Goal: Check status: Check status

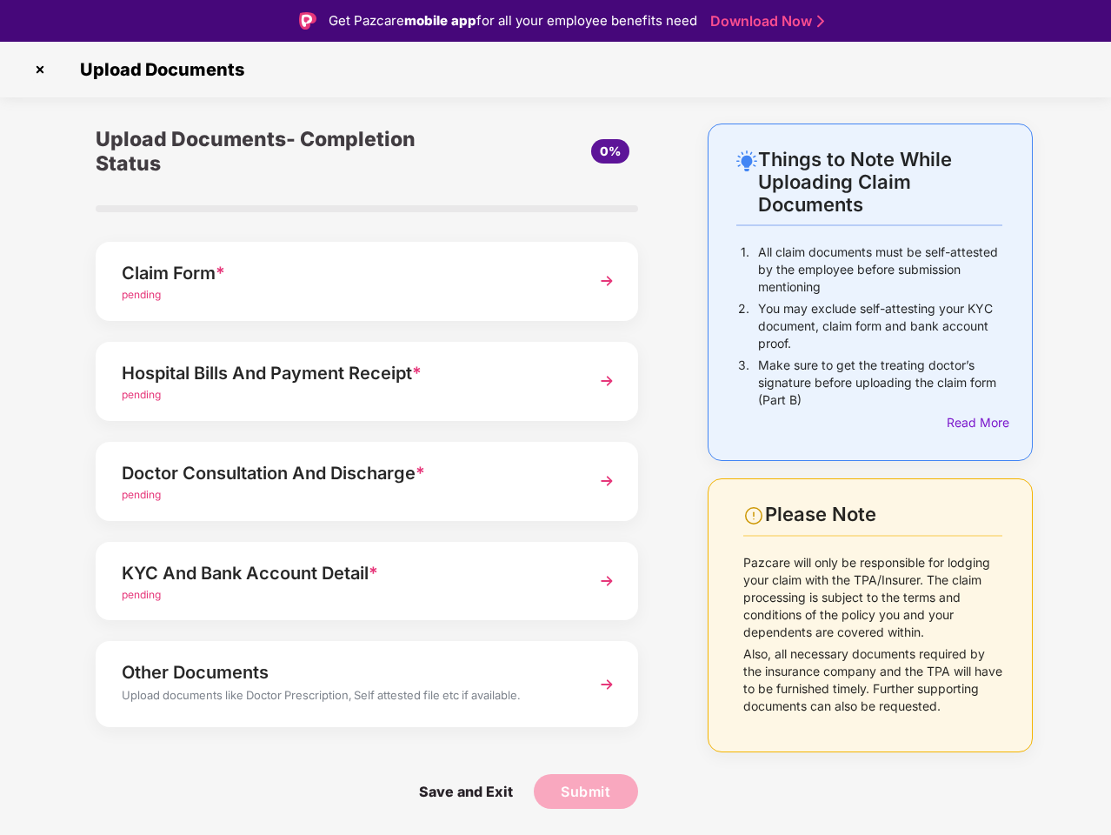
click at [40, 70] on img at bounding box center [40, 70] width 28 height 28
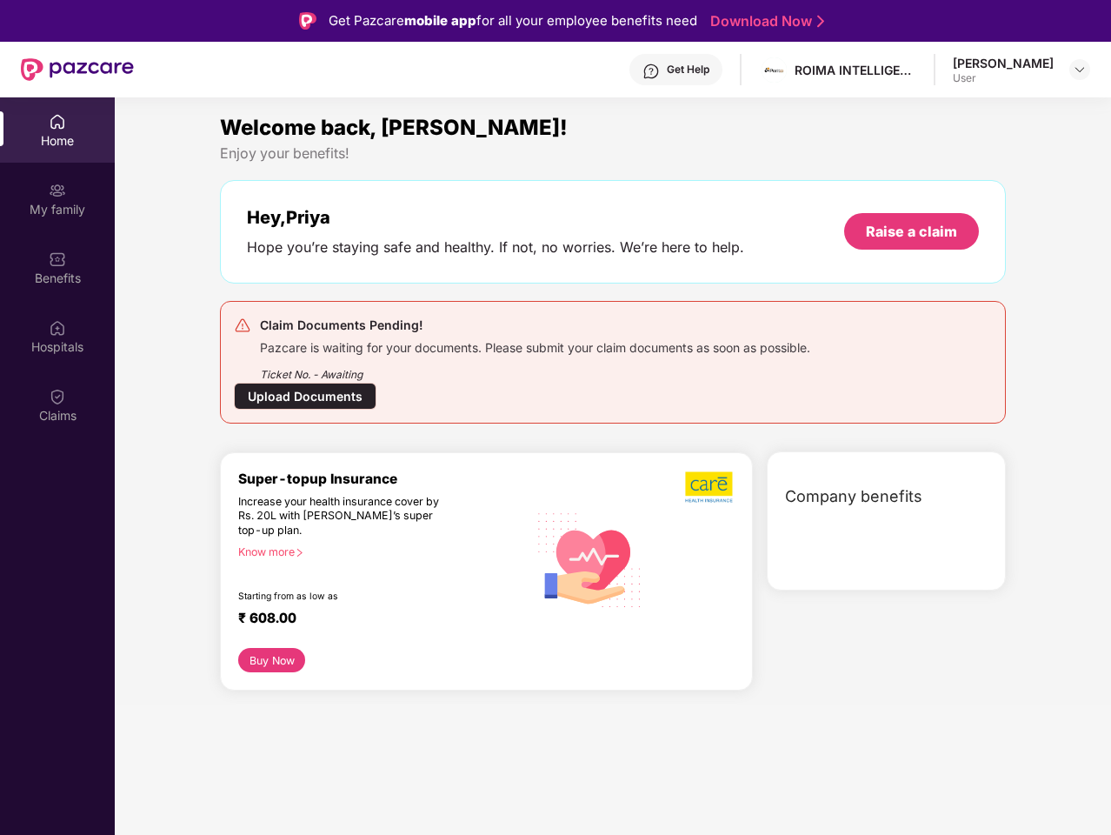
click at [367, 281] on div "Hey, [PERSON_NAME] you’re staying safe and healthy. If not, no worries. We’re h…" at bounding box center [613, 231] width 786 height 103
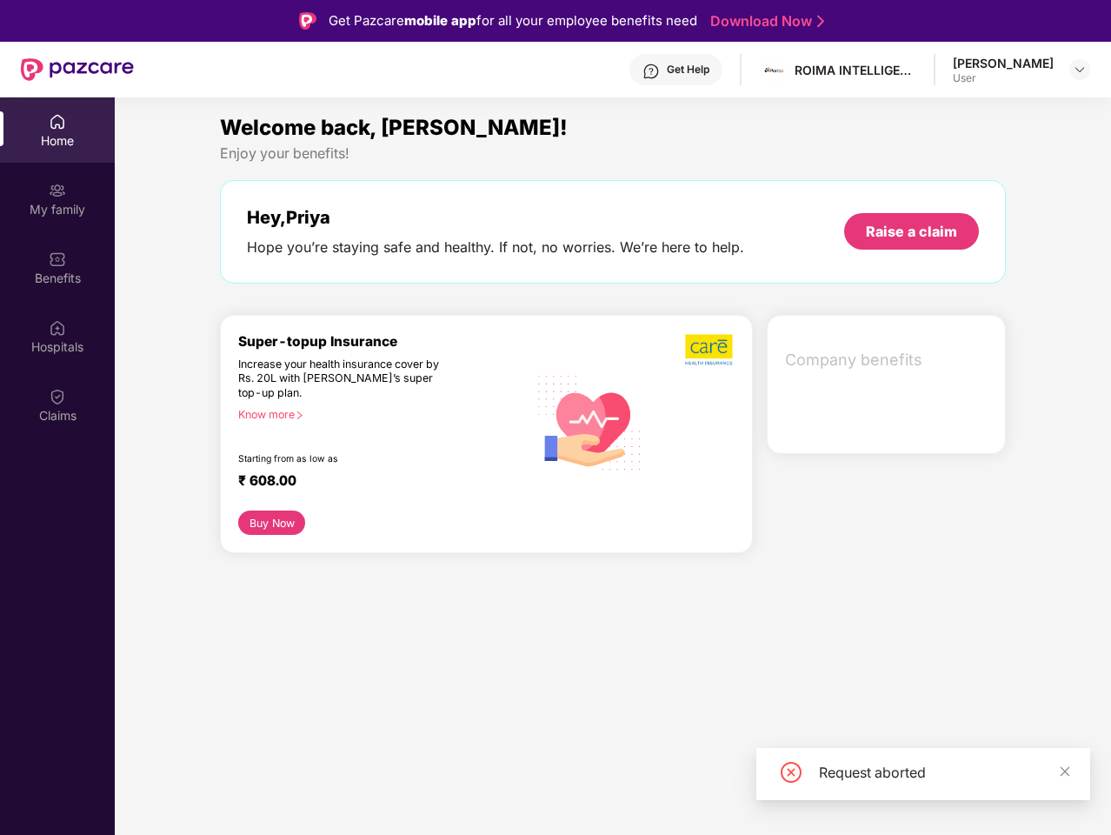
click at [367, 381] on div "Increase your health insurance cover by Rs. 20L with [PERSON_NAME]’s super top-…" at bounding box center [345, 378] width 215 height 43
click at [367, 481] on div "₹ 608.00" at bounding box center [374, 482] width 272 height 21
click at [367, 581] on section "Welcome back, [PERSON_NAME]! Enjoy your benefits! Hey, [PERSON_NAME] you’re sta…" at bounding box center [613, 514] width 996 height 835
click at [367, 683] on section "Welcome back, [PERSON_NAME]! Enjoy your benefits! Hey, [PERSON_NAME] you’re sta…" at bounding box center [613, 514] width 996 height 835
click at [465, 791] on section "Welcome back, [PERSON_NAME]! Enjoy your benefits! Hey, [PERSON_NAME] you’re sta…" at bounding box center [613, 514] width 996 height 835
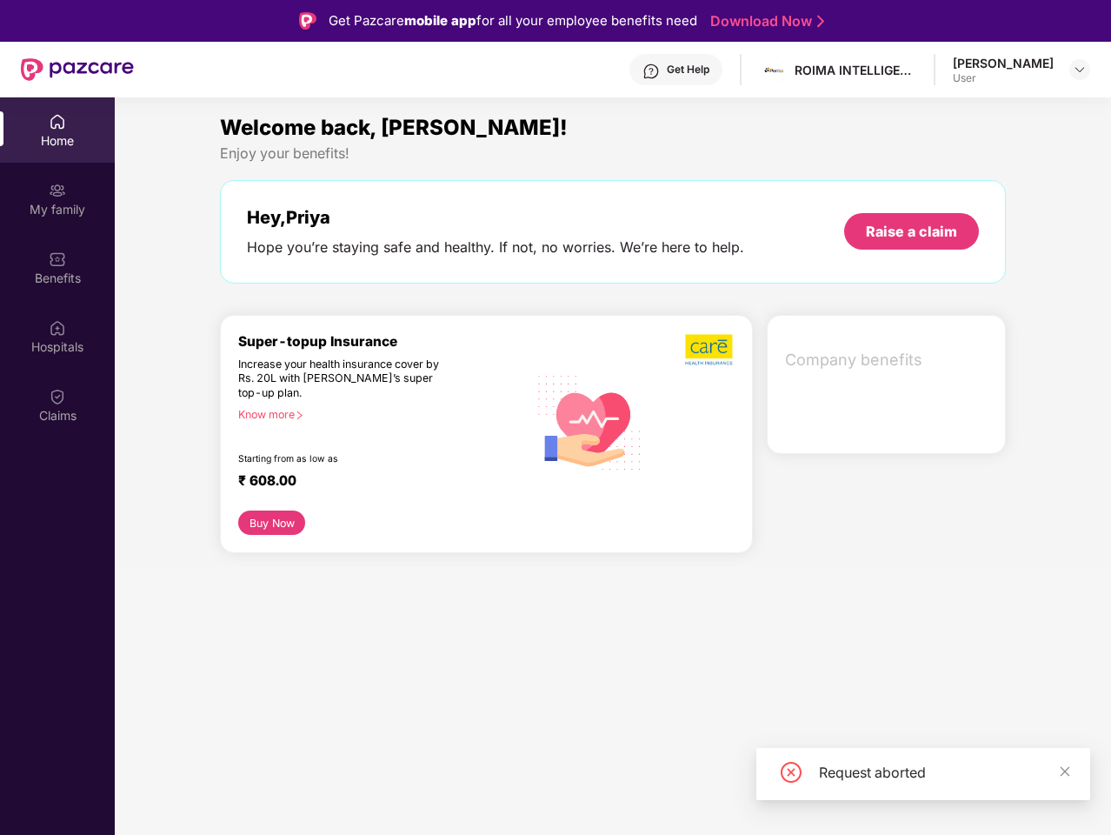
click at [586, 791] on section "Welcome back, [PERSON_NAME]! Enjoy your benefits! Hey, [PERSON_NAME] you’re sta…" at bounding box center [613, 514] width 996 height 835
